Goal: Information Seeking & Learning: Learn about a topic

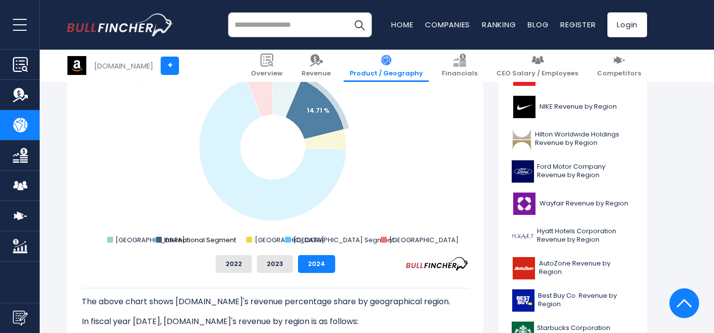
scroll to position [265, 0]
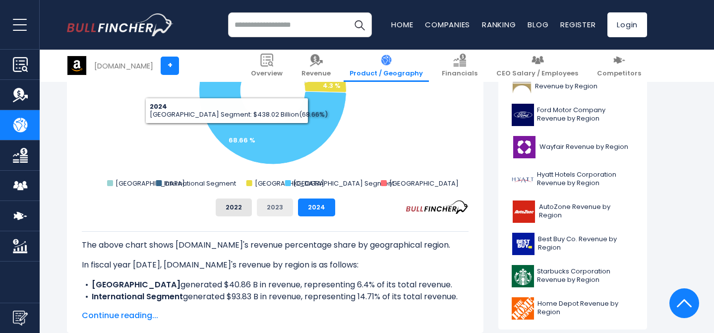
click at [268, 206] on button "2023" at bounding box center [275, 207] width 36 height 18
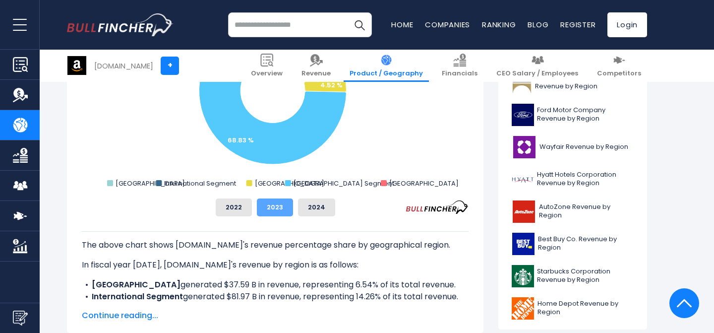
scroll to position [247, 0]
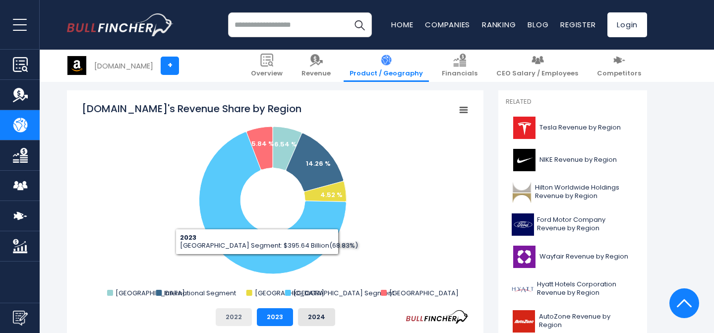
click at [233, 320] on button "2022" at bounding box center [234, 317] width 36 height 18
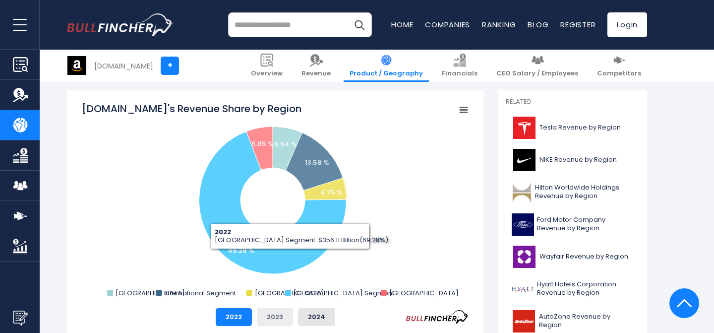
click at [263, 320] on button "2023" at bounding box center [275, 317] width 36 height 18
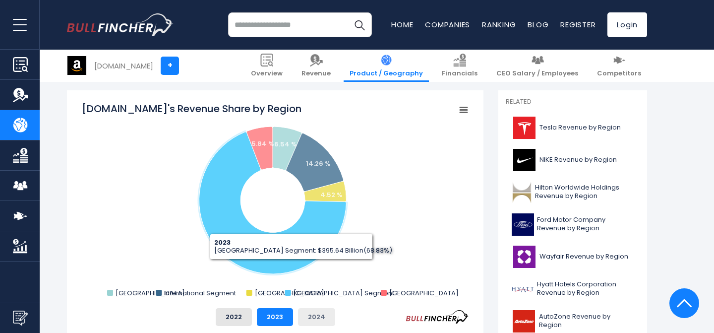
click at [304, 313] on button "2024" at bounding box center [316, 317] width 37 height 18
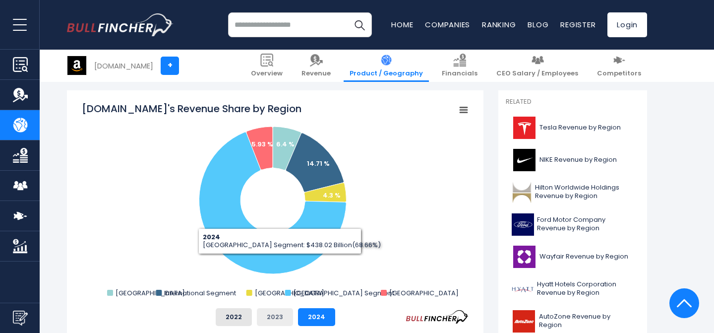
click at [276, 310] on button "2023" at bounding box center [275, 317] width 36 height 18
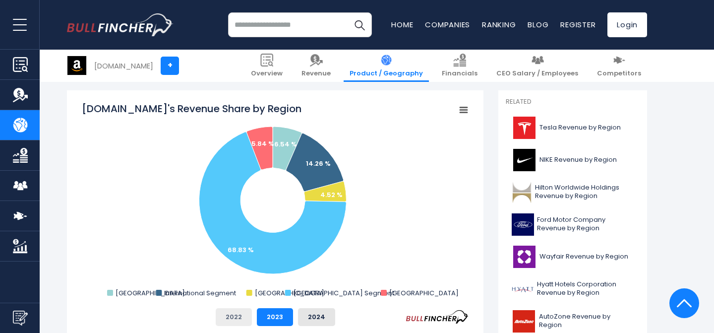
click at [234, 320] on button "2022" at bounding box center [234, 317] width 36 height 18
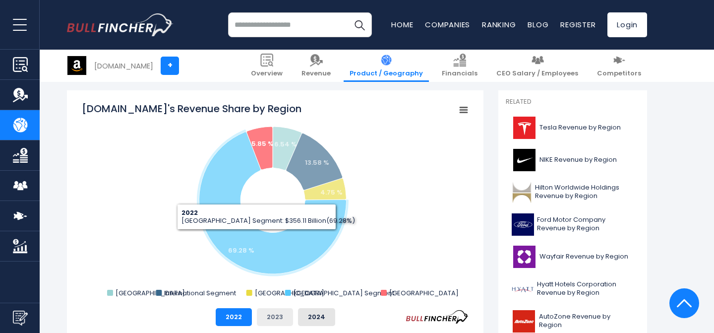
click at [271, 319] on button "2023" at bounding box center [275, 317] width 36 height 18
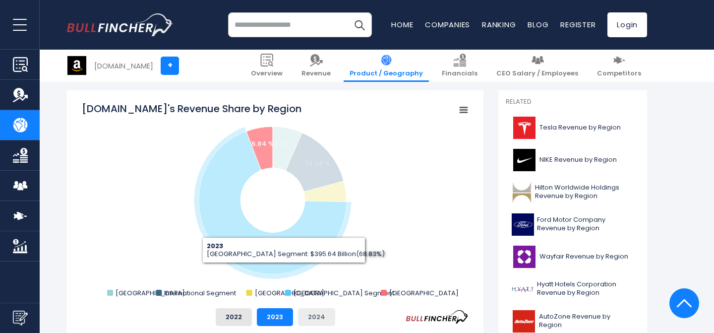
click at [314, 313] on button "2024" at bounding box center [316, 317] width 37 height 18
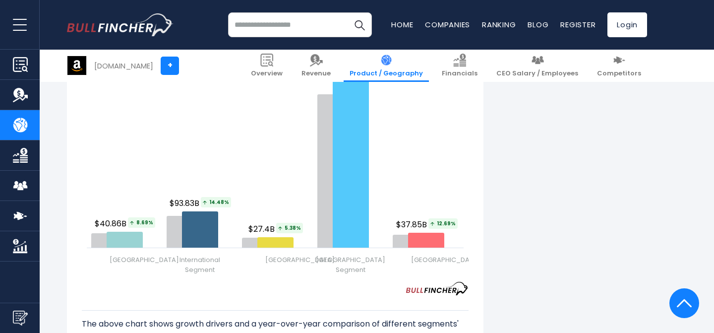
scroll to position [1313, 0]
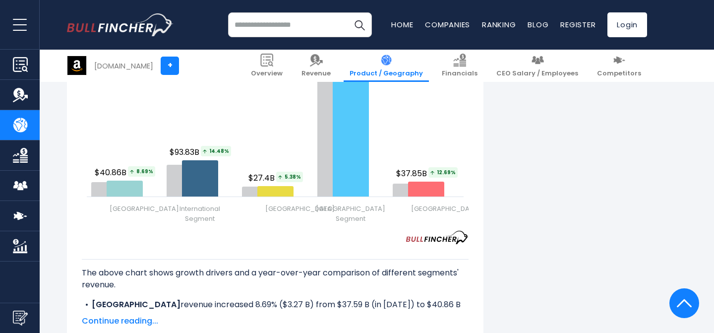
click at [257, 276] on p "The above chart shows growth drivers and a year-over-year comparison of differe…" at bounding box center [275, 279] width 387 height 24
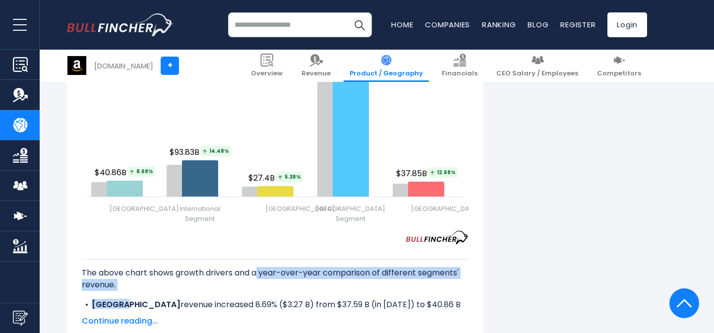
drag, startPoint x: 257, startPoint y: 276, endPoint x: 276, endPoint y: 298, distance: 28.8
click at [276, 298] on div "The above chart shows growth drivers and a year-over-year comparison of differe…" at bounding box center [275, 276] width 387 height 64
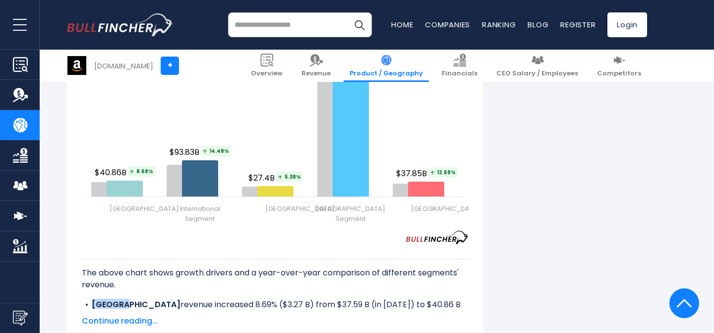
click at [276, 298] on div "The above chart shows growth drivers and a year-over-year comparison of differe…" at bounding box center [275, 276] width 387 height 64
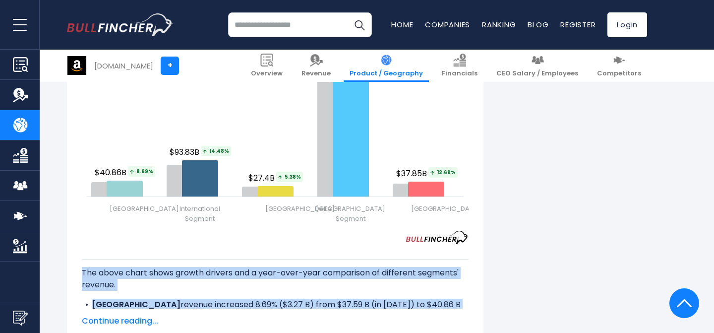
drag, startPoint x: 276, startPoint y: 298, endPoint x: 264, endPoint y: 267, distance: 33.0
click at [264, 267] on div "The above chart shows growth drivers and a year-over-year comparison of differe…" at bounding box center [275, 276] width 387 height 64
click at [264, 267] on p "The above chart shows growth drivers and a year-over-year comparison of differe…" at bounding box center [275, 279] width 387 height 24
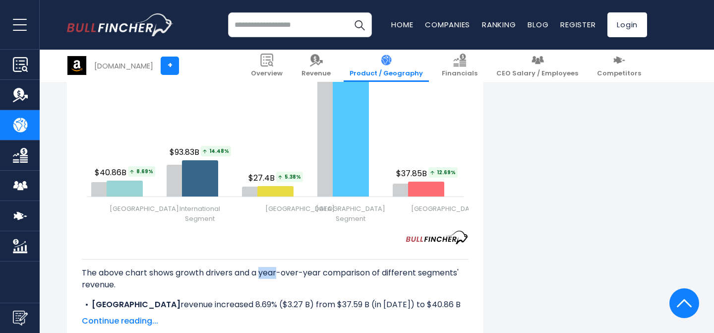
click at [264, 267] on p "The above chart shows growth drivers and a year-over-year comparison of differe…" at bounding box center [275, 279] width 387 height 24
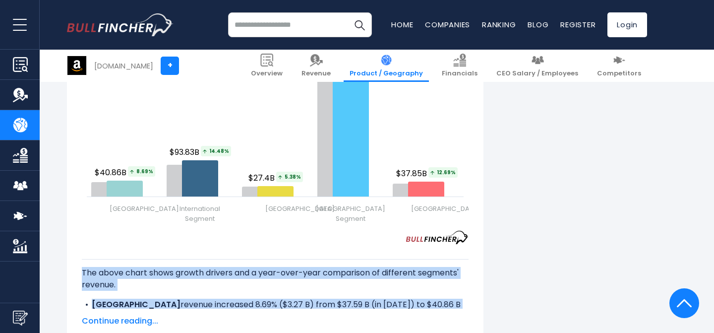
drag, startPoint x: 264, startPoint y: 267, endPoint x: 268, endPoint y: 305, distance: 38.3
click at [268, 305] on div "The above chart shows growth drivers and a year-over-year comparison of differe…" at bounding box center [275, 276] width 387 height 64
click at [268, 305] on li "GERMANY revenue increased 8.69% ($3.27 B) from $37.59 B (in [DATE]) to $40.86 B…" at bounding box center [275, 310] width 387 height 24
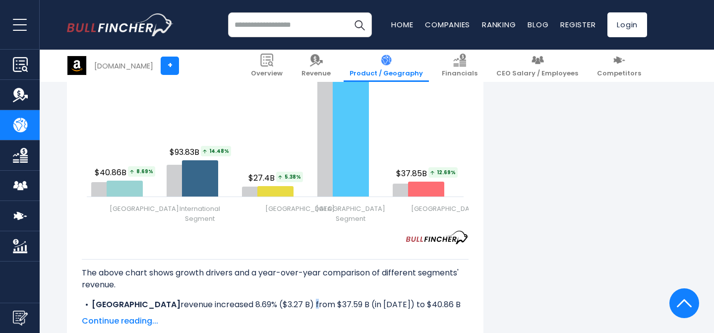
click at [268, 305] on li "GERMANY revenue increased 8.69% ($3.27 B) from $37.59 B (in [DATE]) to $40.86 B…" at bounding box center [275, 310] width 387 height 24
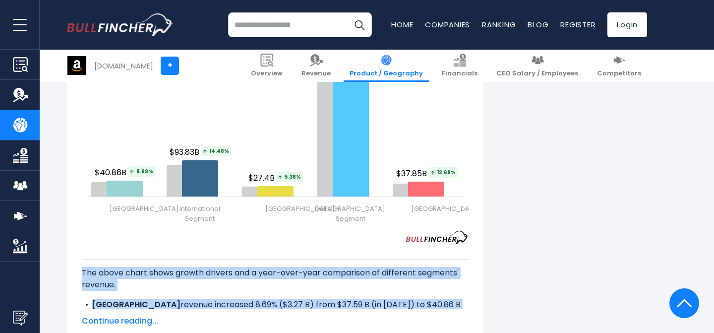
drag, startPoint x: 268, startPoint y: 305, endPoint x: 264, endPoint y: 275, distance: 30.5
click at [264, 276] on div "The above chart shows growth drivers and a year-over-year comparison of differe…" at bounding box center [275, 276] width 387 height 64
click at [264, 275] on p "The above chart shows growth drivers and a year-over-year comparison of differe…" at bounding box center [275, 279] width 387 height 24
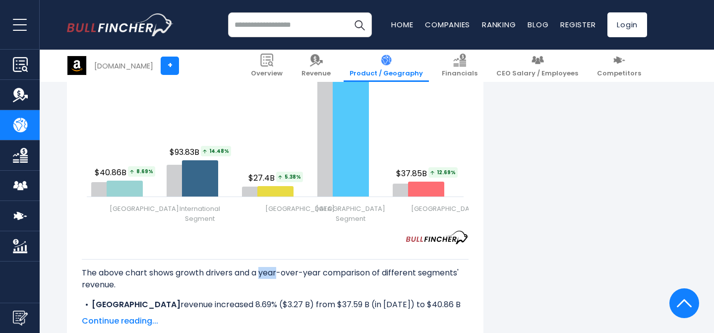
click at [264, 275] on p "The above chart shows growth drivers and a year-over-year comparison of differe…" at bounding box center [275, 279] width 387 height 24
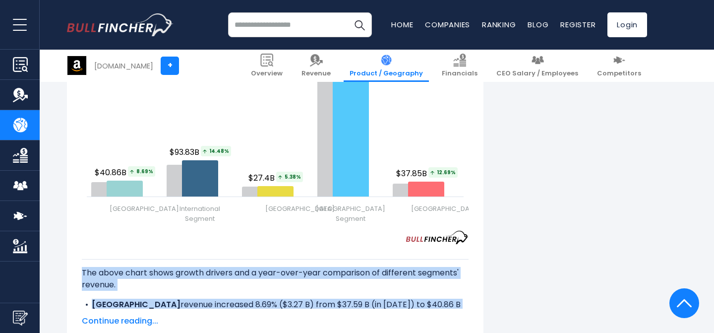
drag, startPoint x: 264, startPoint y: 275, endPoint x: 266, endPoint y: 305, distance: 30.3
click at [265, 304] on div "The above chart shows growth drivers and a year-over-year comparison of differe…" at bounding box center [275, 276] width 387 height 64
click at [266, 305] on li "GERMANY revenue increased 8.69% ($3.27 B) from $37.59 B (in [DATE]) to $40.86 B…" at bounding box center [275, 310] width 387 height 24
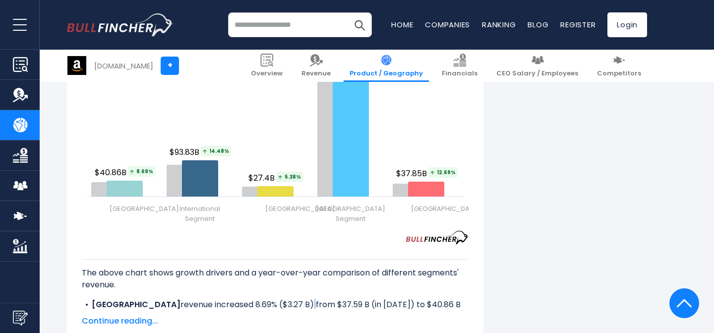
click at [266, 305] on li "GERMANY revenue increased 8.69% ($3.27 B) from $37.59 B (in [DATE]) to $40.86 B…" at bounding box center [275, 310] width 387 height 24
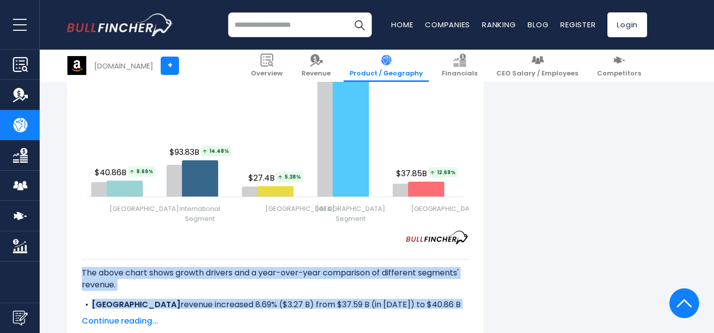
drag, startPoint x: 266, startPoint y: 305, endPoint x: 258, endPoint y: 270, distance: 36.2
click at [258, 270] on div "The above chart shows growth drivers and a year-over-year comparison of differe…" at bounding box center [275, 276] width 387 height 64
click at [258, 270] on p "The above chart shows growth drivers and a year-over-year comparison of differe…" at bounding box center [275, 279] width 387 height 24
